Goal: Find contact information: Obtain details needed to contact an individual or organization

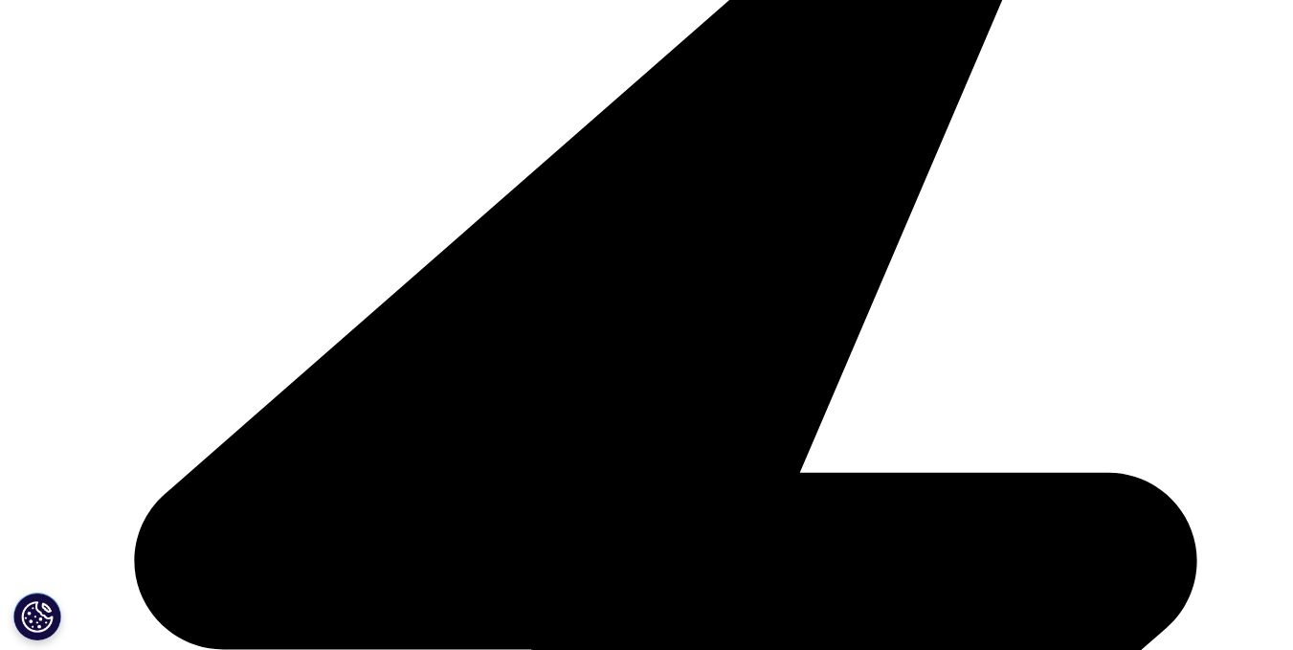
scroll to position [2010, 0]
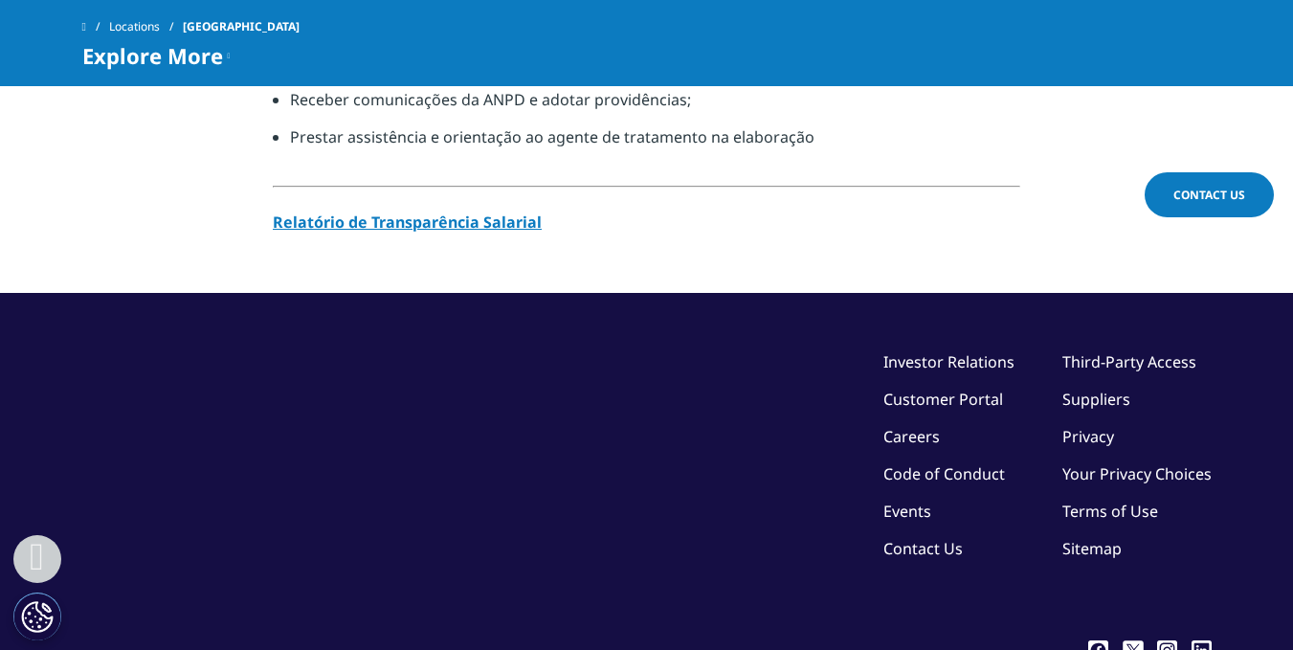
click at [914, 501] on link "Events" at bounding box center [908, 511] width 48 height 21
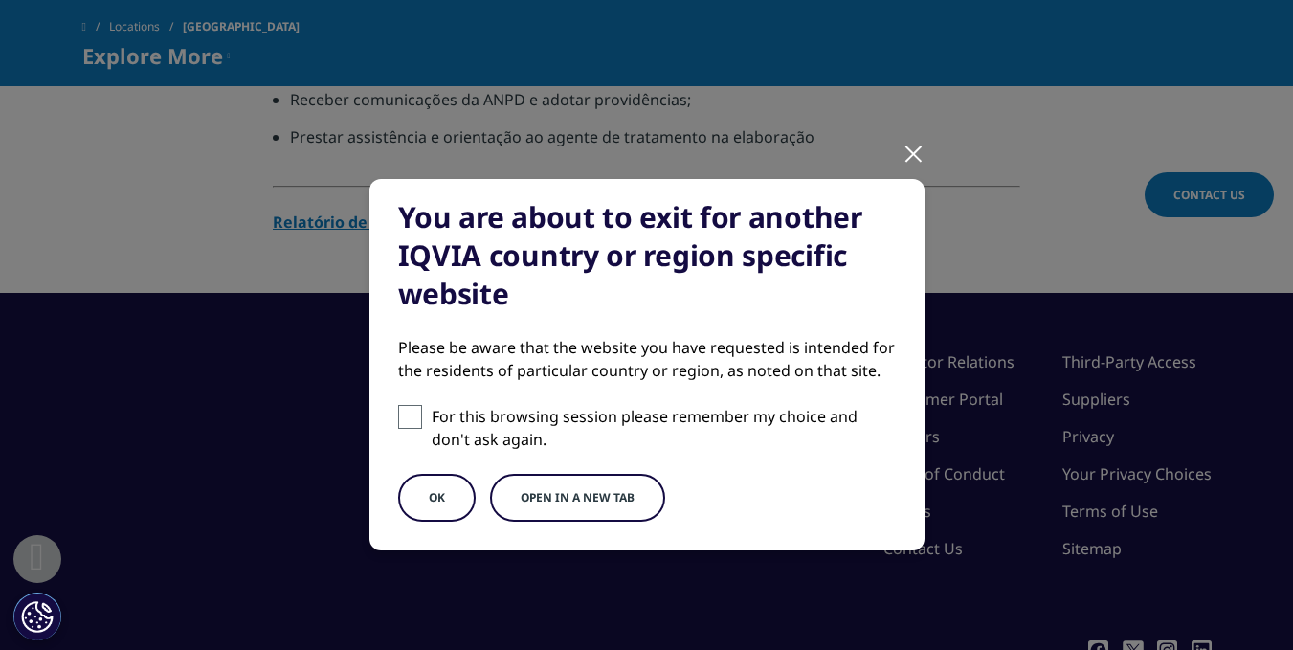
click at [438, 492] on button "OK" at bounding box center [437, 498] width 78 height 48
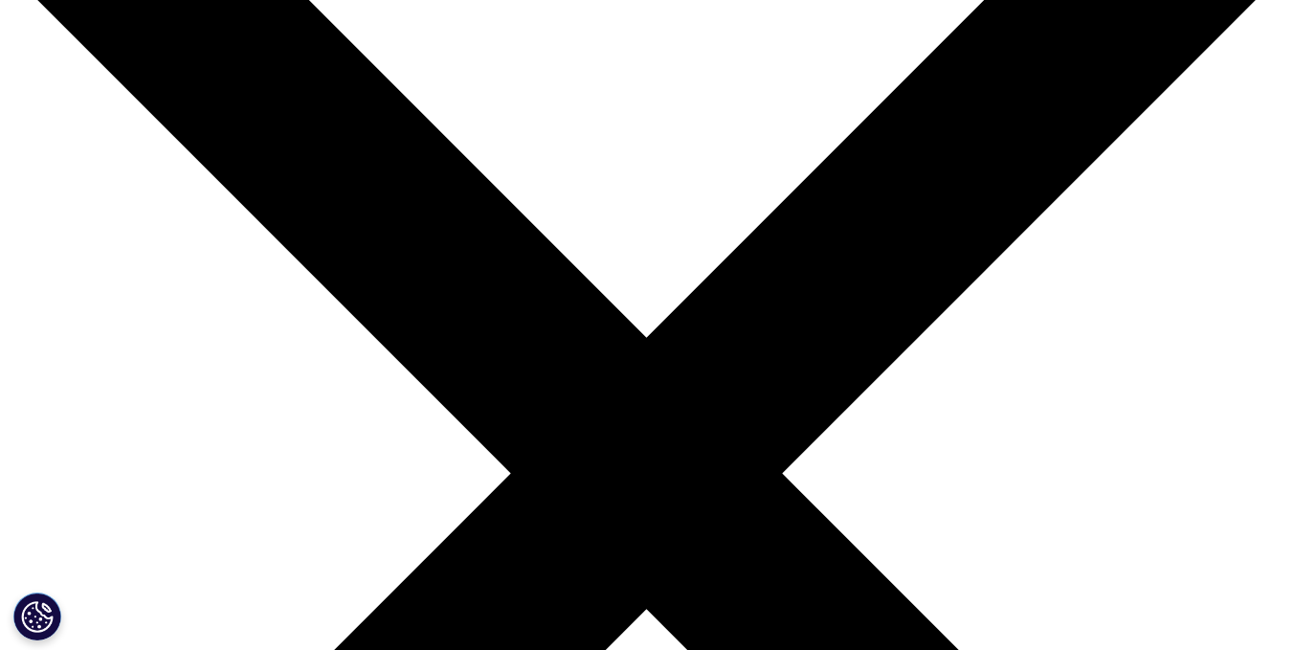
scroll to position [191, 0]
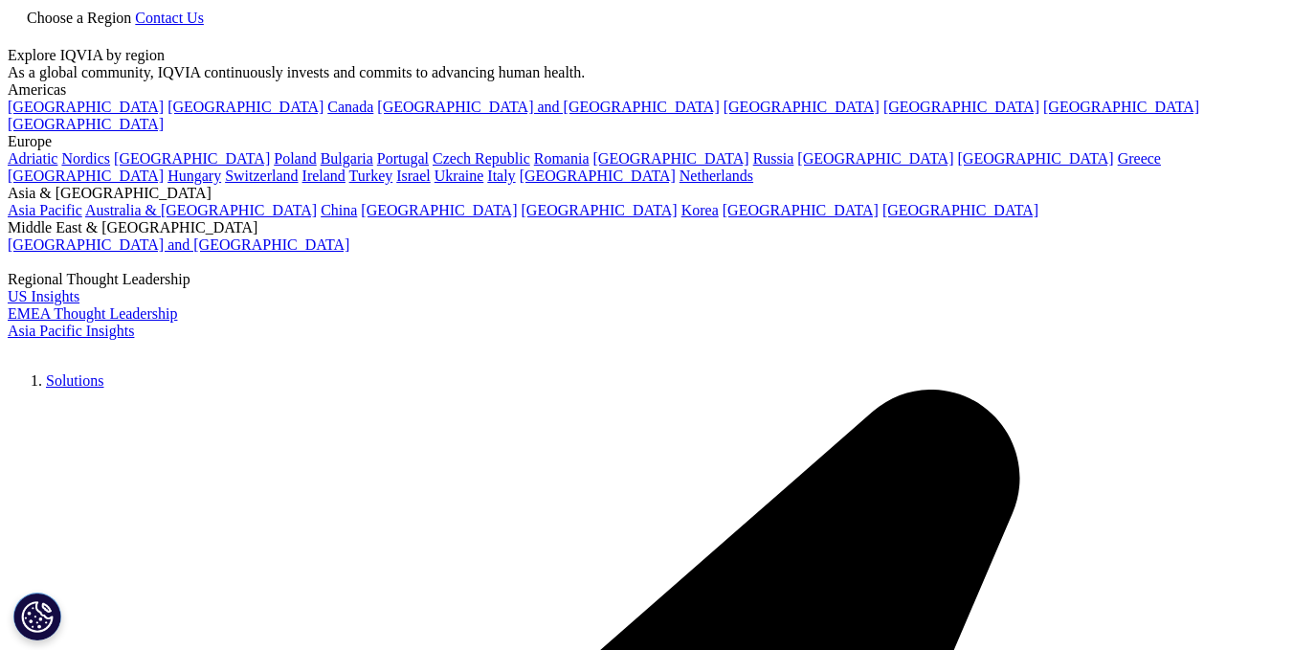
click at [204, 26] on link "Contact Us" at bounding box center [169, 18] width 69 height 16
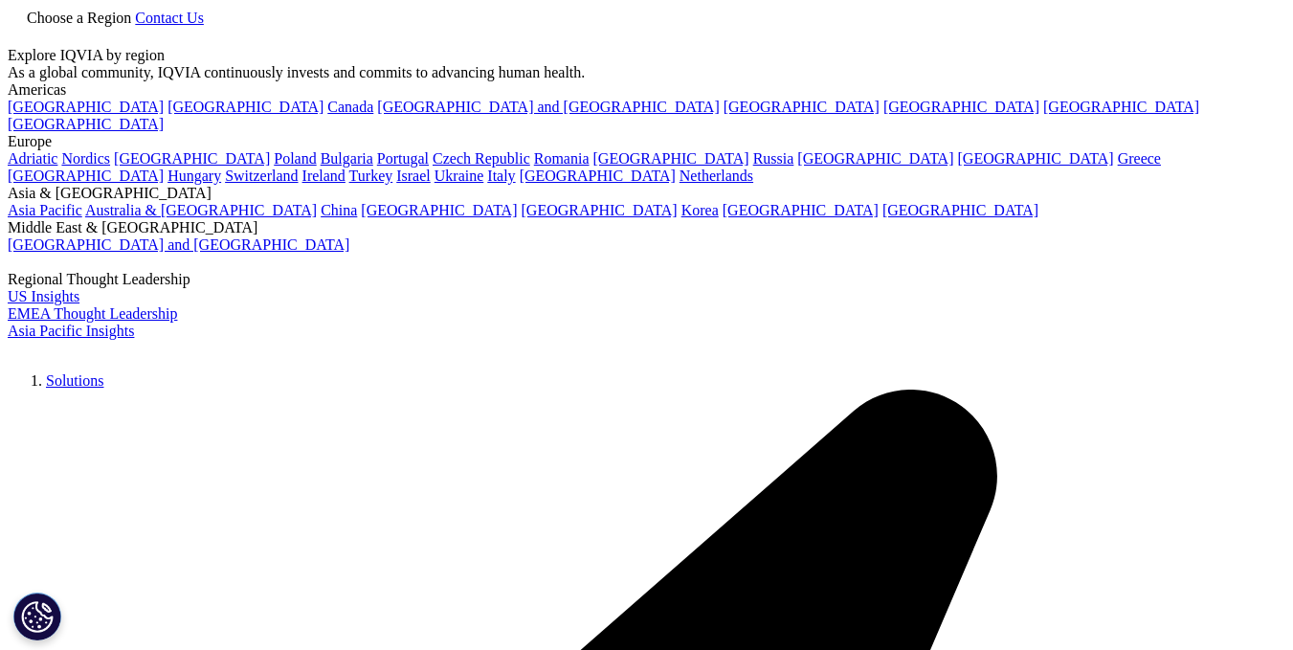
scroll to position [96, 0]
